Goal: Communication & Community: Connect with others

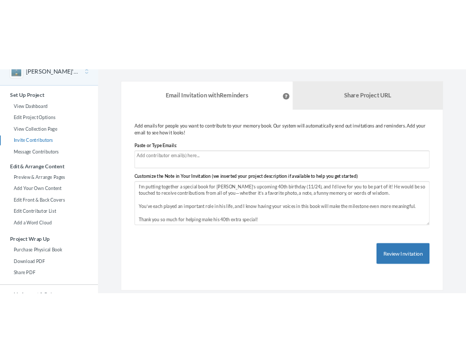
scroll to position [61, 0]
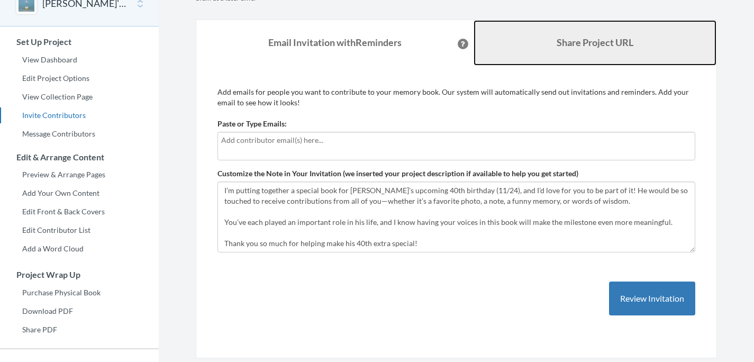
click at [568, 34] on link "Share Project URL" at bounding box center [595, 42] width 243 height 45
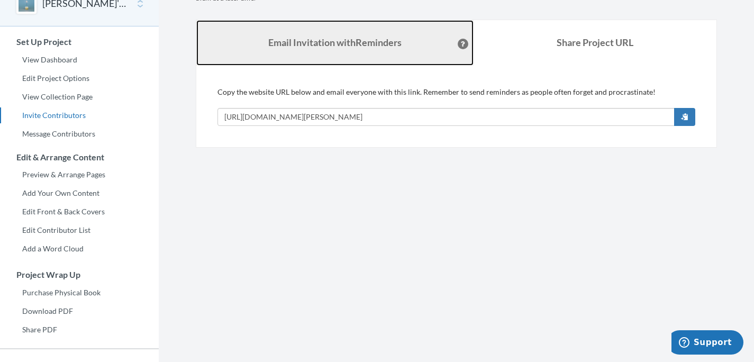
click at [413, 49] on link "Email Invitation with Reminders" at bounding box center [334, 42] width 277 height 45
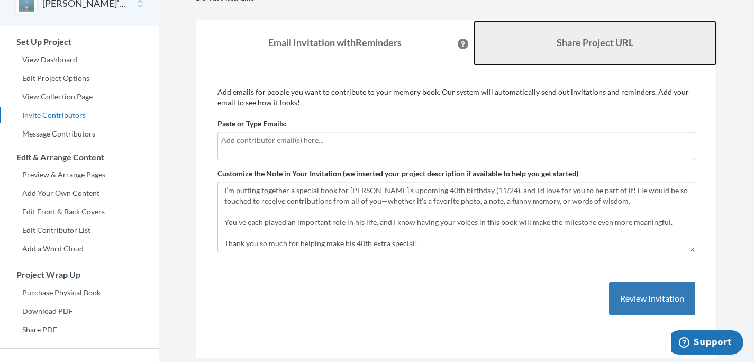
click at [576, 50] on link "Share Project URL" at bounding box center [595, 42] width 243 height 45
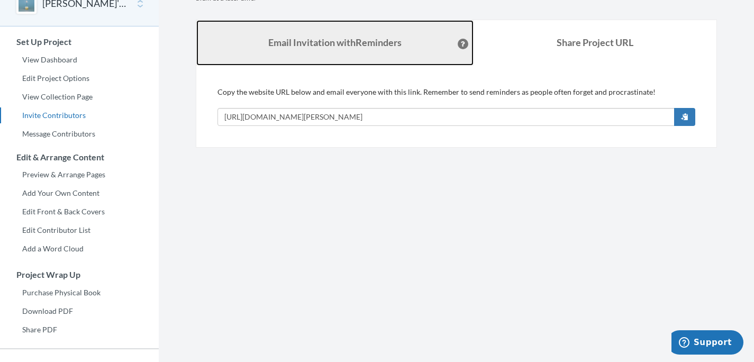
click at [383, 41] on strong "Email Invitation with Reminders" at bounding box center [334, 43] width 133 height 12
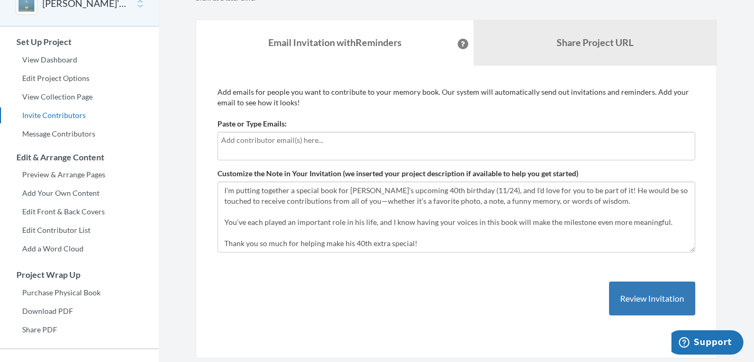
click at [379, 138] on input "text" at bounding box center [456, 140] width 470 height 12
click at [379, 106] on p "Add emails for people you want to contribute to your memory book. Our system wi…" at bounding box center [456, 97] width 478 height 21
click at [286, 141] on input "text" at bounding box center [456, 140] width 470 height 12
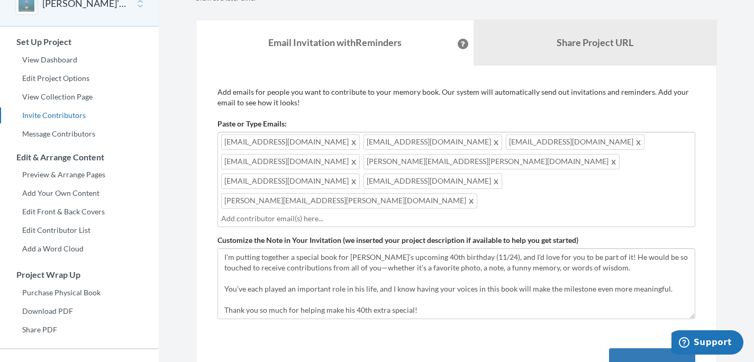
click at [484, 156] on div "[EMAIL_ADDRESS][DOMAIN_NAME] [EMAIL_ADDRESS][DOMAIN_NAME] [EMAIL_ADDRESS][DOMAI…" at bounding box center [456, 179] width 478 height 95
click at [552, 171] on div "[EMAIL_ADDRESS][DOMAIN_NAME] [EMAIL_ADDRESS][DOMAIN_NAME] [EMAIL_ADDRESS][DOMAI…" at bounding box center [456, 179] width 478 height 95
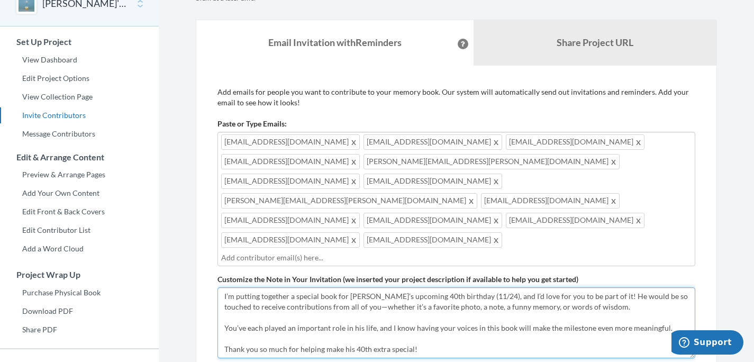
click at [379, 287] on textarea "I’m putting together a special book for [PERSON_NAME]’s upcoming 40th birthday …" at bounding box center [456, 322] width 478 height 71
click at [295, 287] on textarea "I’m putting together a special book for [PERSON_NAME]’s upcoming 40th birthday …" at bounding box center [456, 322] width 478 height 71
click at [332, 287] on textarea "I’m putting together a special book for [PERSON_NAME]’s upcoming 40th birthday …" at bounding box center [456, 322] width 478 height 71
click at [523, 287] on textarea "I’m putting together a special book for [PERSON_NAME]’s upcoming 40th birthday …" at bounding box center [456, 322] width 478 height 71
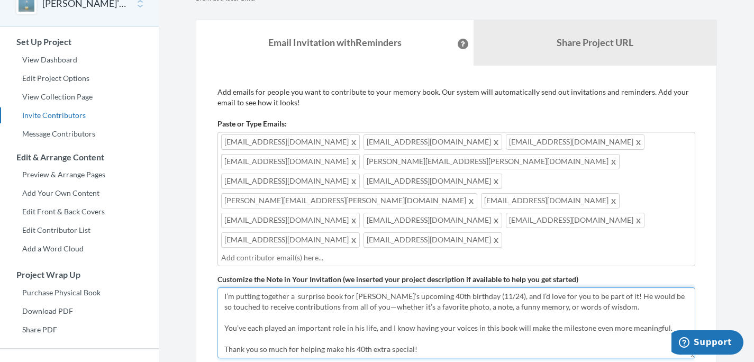
click at [649, 287] on textarea "I’m putting together a special book for [PERSON_NAME]’s upcoming 40th birthday …" at bounding box center [456, 322] width 478 height 71
type textarea "I’m putting together a surprise book for [PERSON_NAME]’s upcoming 40th birthday…"
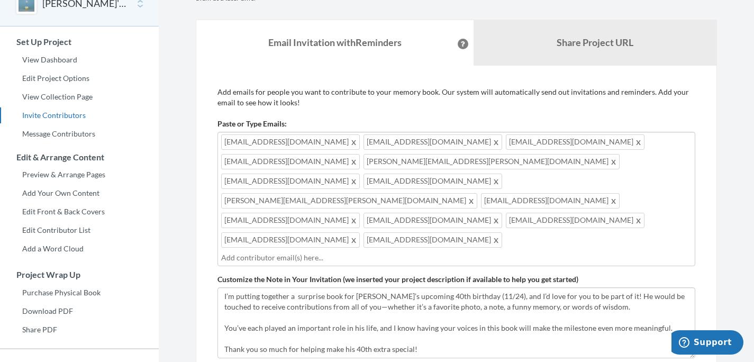
click at [584, 179] on div "[EMAIL_ADDRESS][DOMAIN_NAME] [EMAIL_ADDRESS][DOMAIN_NAME] [EMAIL_ADDRESS][DOMAI…" at bounding box center [456, 199] width 478 height 134
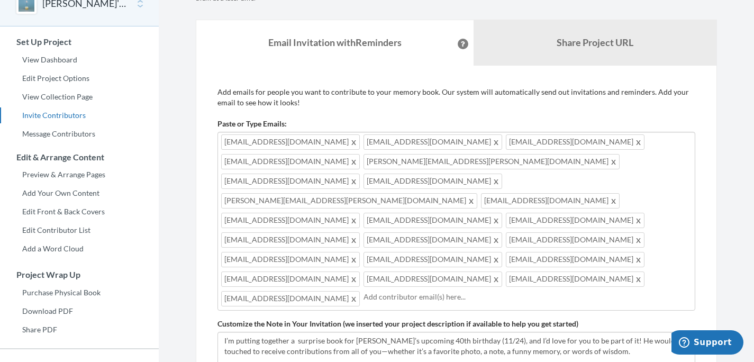
click at [528, 221] on div "[EMAIL_ADDRESS][DOMAIN_NAME] [EMAIL_ADDRESS][DOMAIN_NAME] [EMAIL_ADDRESS][DOMAI…" at bounding box center [456, 221] width 478 height 179
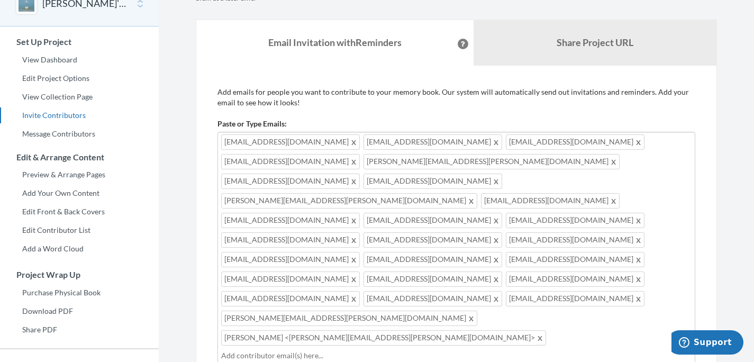
click at [536, 331] on span at bounding box center [540, 337] width 8 height 13
click at [580, 239] on div "[EMAIL_ADDRESS][DOMAIN_NAME] [EMAIL_ADDRESS][DOMAIN_NAME] [EMAIL_ADDRESS][DOMAI…" at bounding box center [456, 248] width 478 height 232
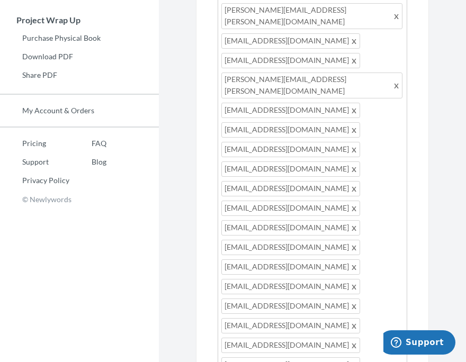
scroll to position [316, 0]
click at [279, 271] on div "[EMAIL_ADDRESS][DOMAIN_NAME] [EMAIL_ADDRESS][DOMAIN_NAME] [EMAIL_ADDRESS][DOMAI…" at bounding box center [311, 216] width 189 height 588
type input "[PERSON_NAME][EMAIL_ADDRESS][PERSON_NAME][DOMAIN_NAME]"
click at [371, 265] on div "[EMAIL_ADDRESS][DOMAIN_NAME] [EMAIL_ADDRESS][DOMAIN_NAME] [EMAIL_ADDRESS][DOMAI…" at bounding box center [311, 216] width 189 height 588
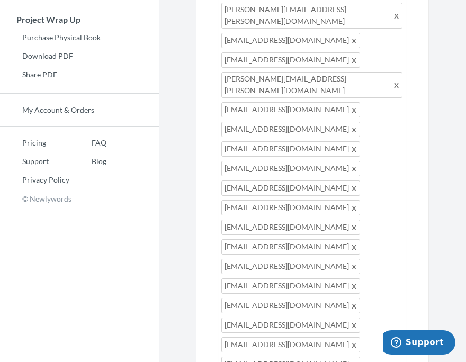
type input "[EMAIL_ADDRESS][DOMAIN_NAME]"
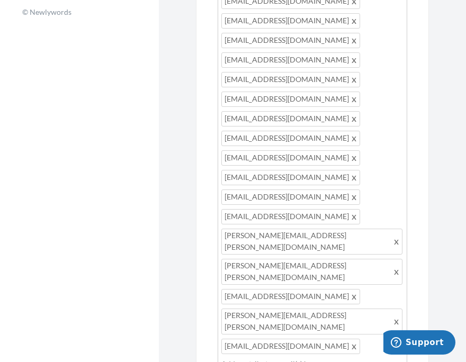
scroll to position [63, 0]
type textarea "I’m putting together a surprise book for [PERSON_NAME]’s upcoming 40th birthday…"
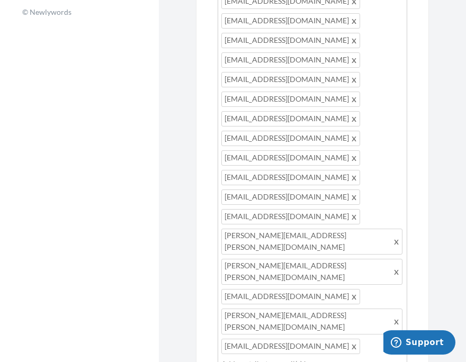
click at [316, 120] on div "[EMAIL_ADDRESS][DOMAIN_NAME] [EMAIL_ADDRESS][DOMAIN_NAME] [EMAIL_ADDRESS][DOMAI…" at bounding box center [311, 54] width 189 height 638
type input "[EMAIL_ADDRESS][DOMAIN_NAME]"
type input "[EMAIL_ADDRESS][PERSON_NAME][DOMAIN_NAME]"
type input "[EMAIL_ADDRESS][DOMAIN_NAME]"
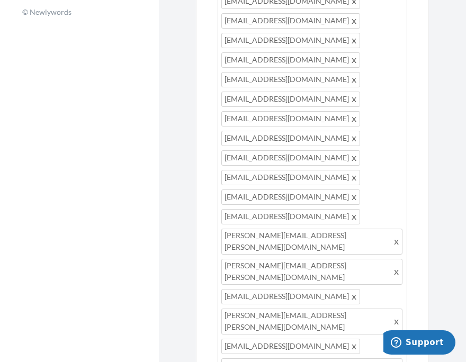
type input "[EMAIL_ADDRESS][DOMAIN_NAME]"
type input "[PERSON_NAME][EMAIL_ADDRESS][PERSON_NAME][DOMAIN_NAME]"
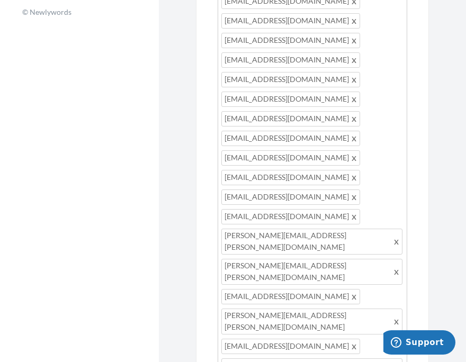
type input "[PERSON_NAME][EMAIL_ADDRESS][PERSON_NAME][DOMAIN_NAME]"
type input "[EMAIL_ADDRESS][DOMAIN_NAME]"
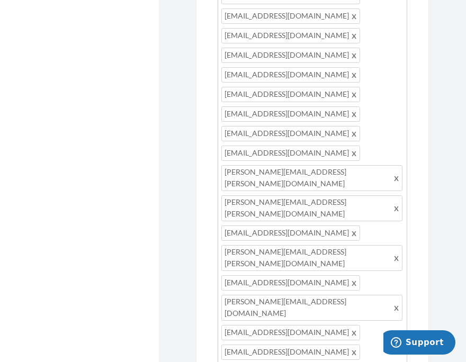
scroll to position [568, 0]
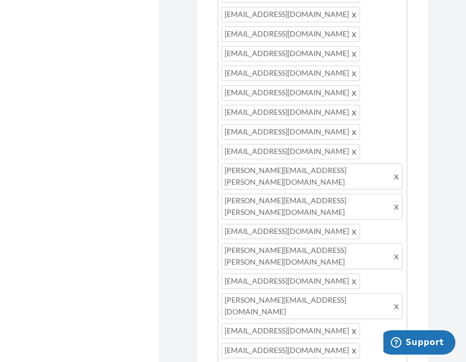
type input "[PERSON_NAME][EMAIL_ADDRESS][DOMAIN_NAME]"
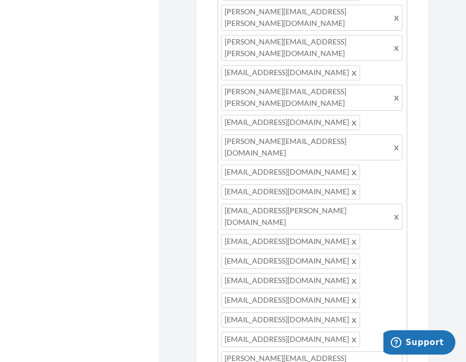
scroll to position [752, 0]
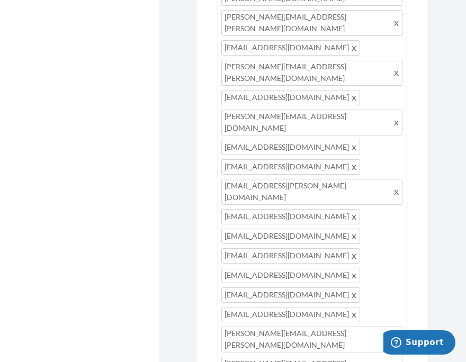
drag, startPoint x: 387, startPoint y: 193, endPoint x: 335, endPoint y: 196, distance: 51.4
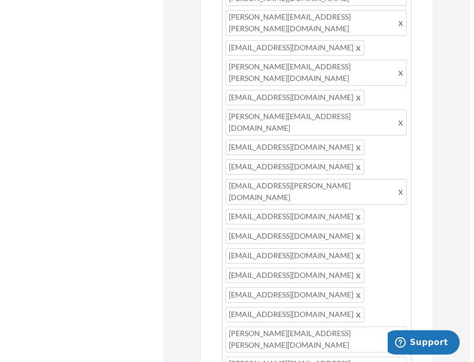
scroll to position [106, 0]
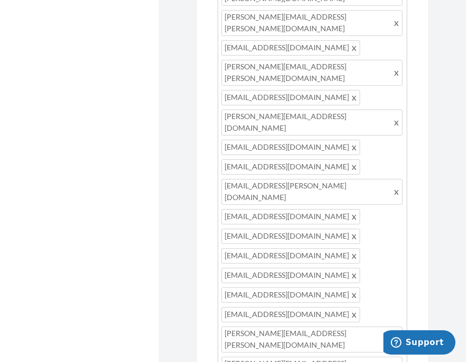
drag, startPoint x: 313, startPoint y: 215, endPoint x: 250, endPoint y: 216, distance: 63.5
type textarea "Hi all, I’m putting together a surprise book for [PERSON_NAME]’s upcoming 40th …"
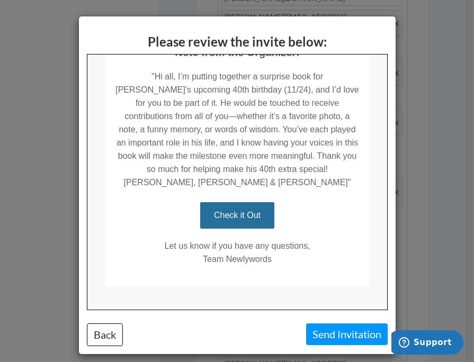
scroll to position [241, 0]
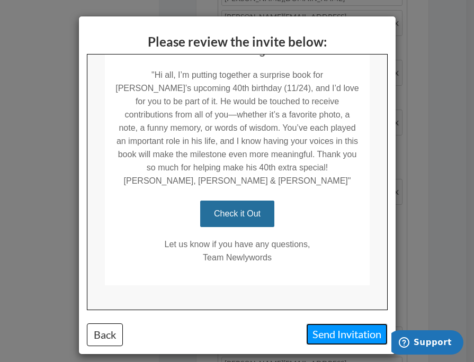
click at [331, 329] on button "Send Invitation" at bounding box center [346, 334] width 81 height 22
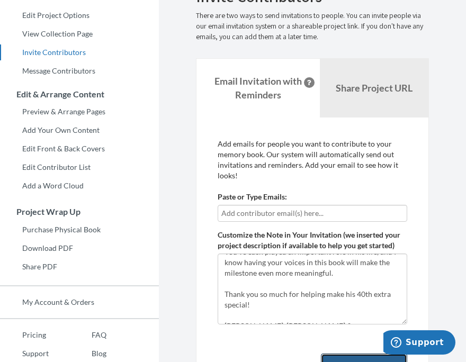
scroll to position [120, 0]
